Goal: Check status

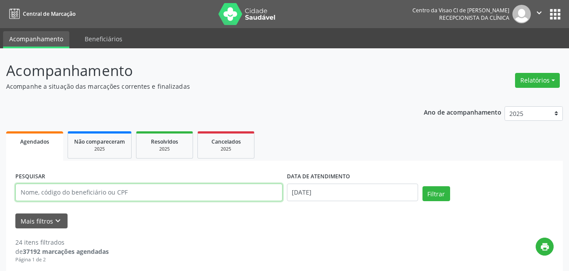
click at [100, 192] on input "text" at bounding box center [148, 192] width 267 height 18
type input "abid"
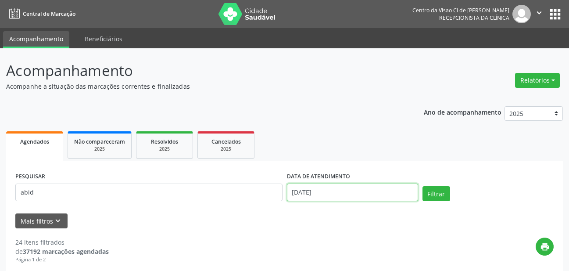
click at [345, 187] on input "[DATE]" at bounding box center [352, 192] width 131 height 18
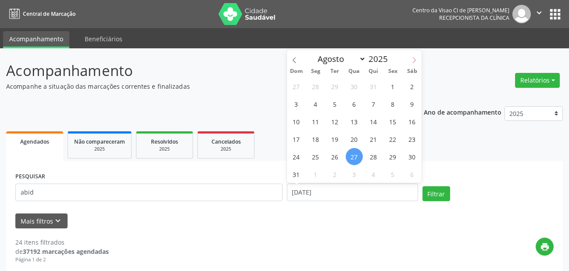
click at [416, 60] on icon at bounding box center [414, 60] width 3 height 6
select select "8"
click at [372, 89] on span "4" at bounding box center [373, 86] width 17 height 17
type input "[DATE]"
click at [372, 89] on span "4" at bounding box center [373, 86] width 17 height 17
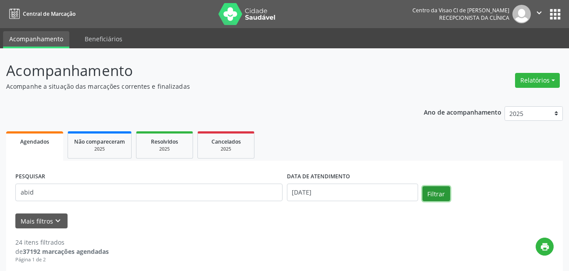
click at [441, 195] on button "Filtrar" at bounding box center [436, 193] width 28 height 15
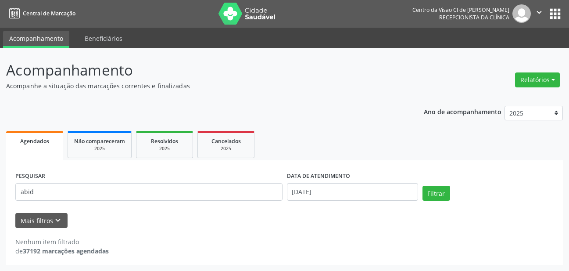
scroll to position [0, 0]
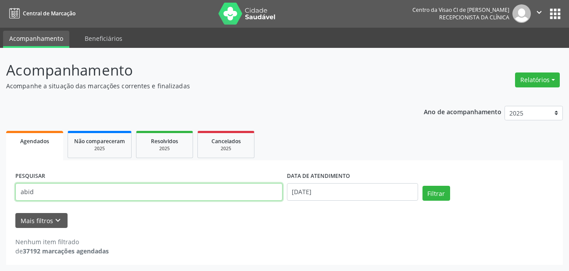
click at [61, 195] on input "abid" at bounding box center [148, 192] width 267 height 18
type input "a"
type input "ab"
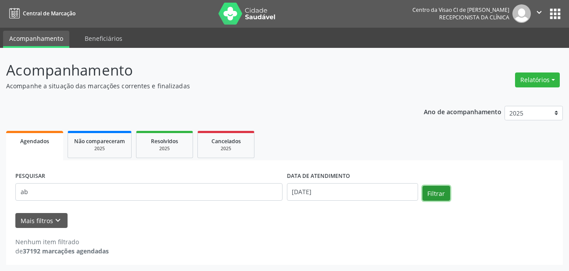
click at [436, 195] on button "Filtrar" at bounding box center [436, 193] width 28 height 15
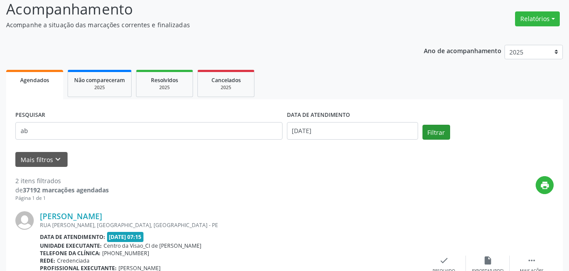
scroll to position [176, 0]
